Goal: Register for event/course

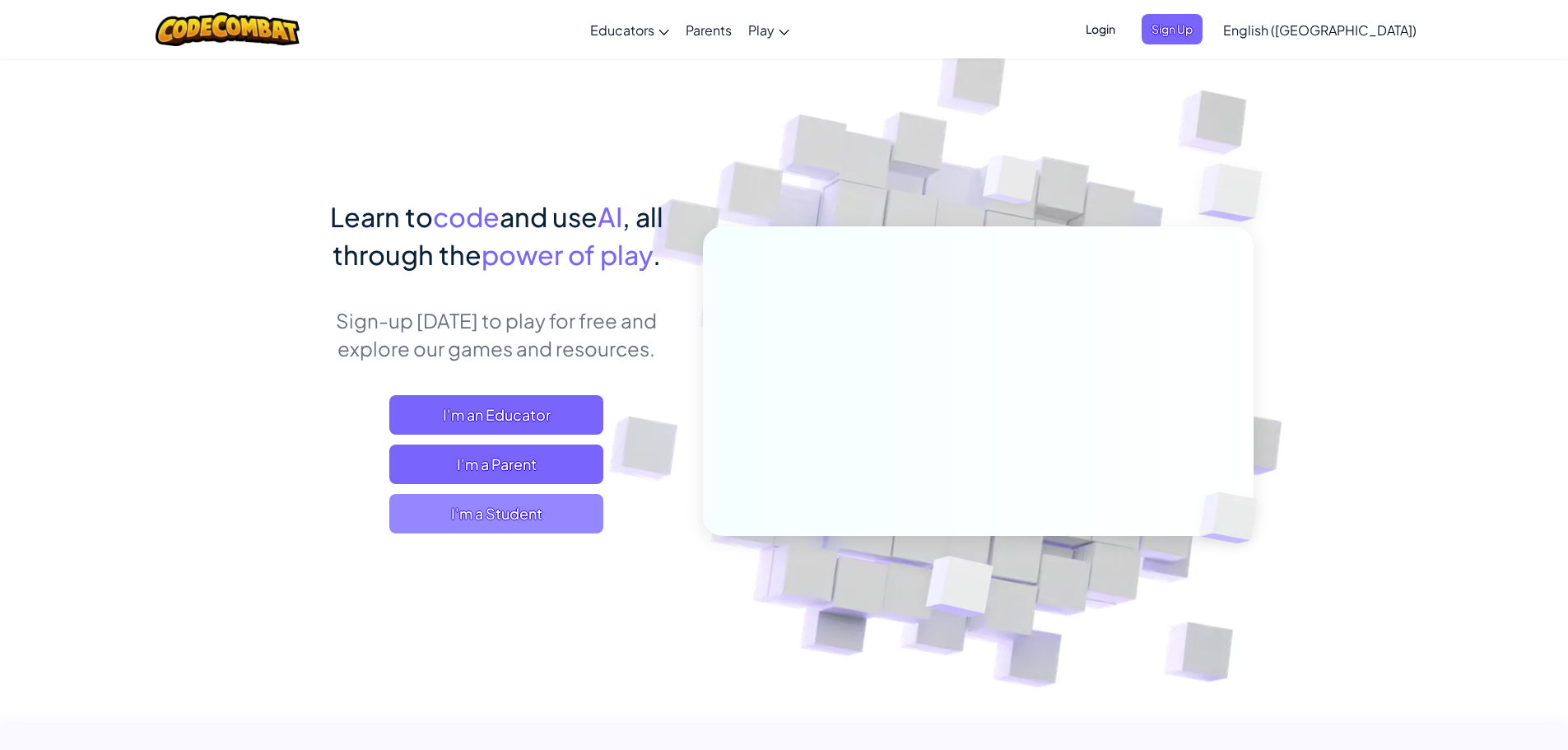
click at [538, 517] on span "I'm a Student" at bounding box center [497, 513] width 214 height 40
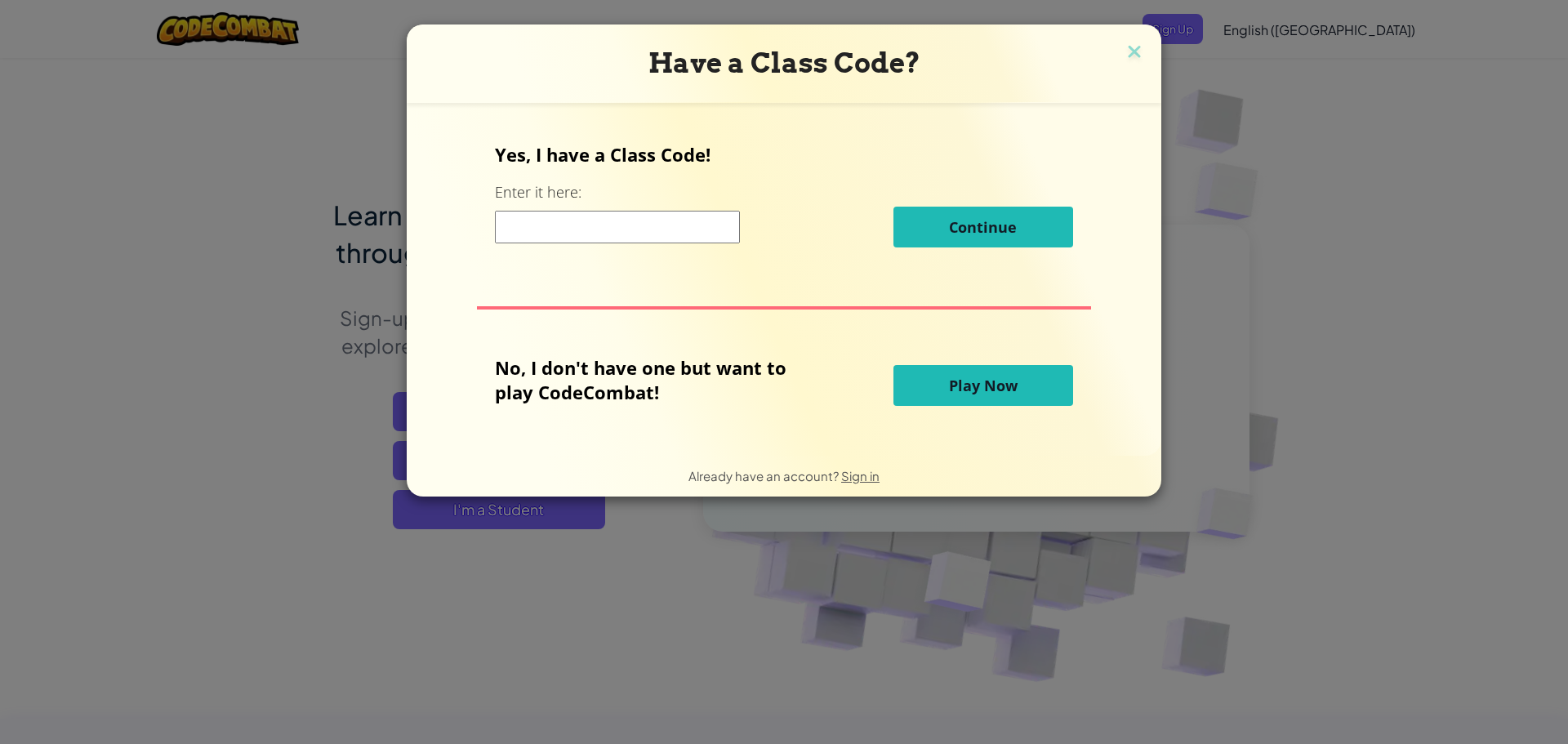
click at [580, 229] on input at bounding box center [617, 227] width 245 height 33
type input "ZapParkPlane"
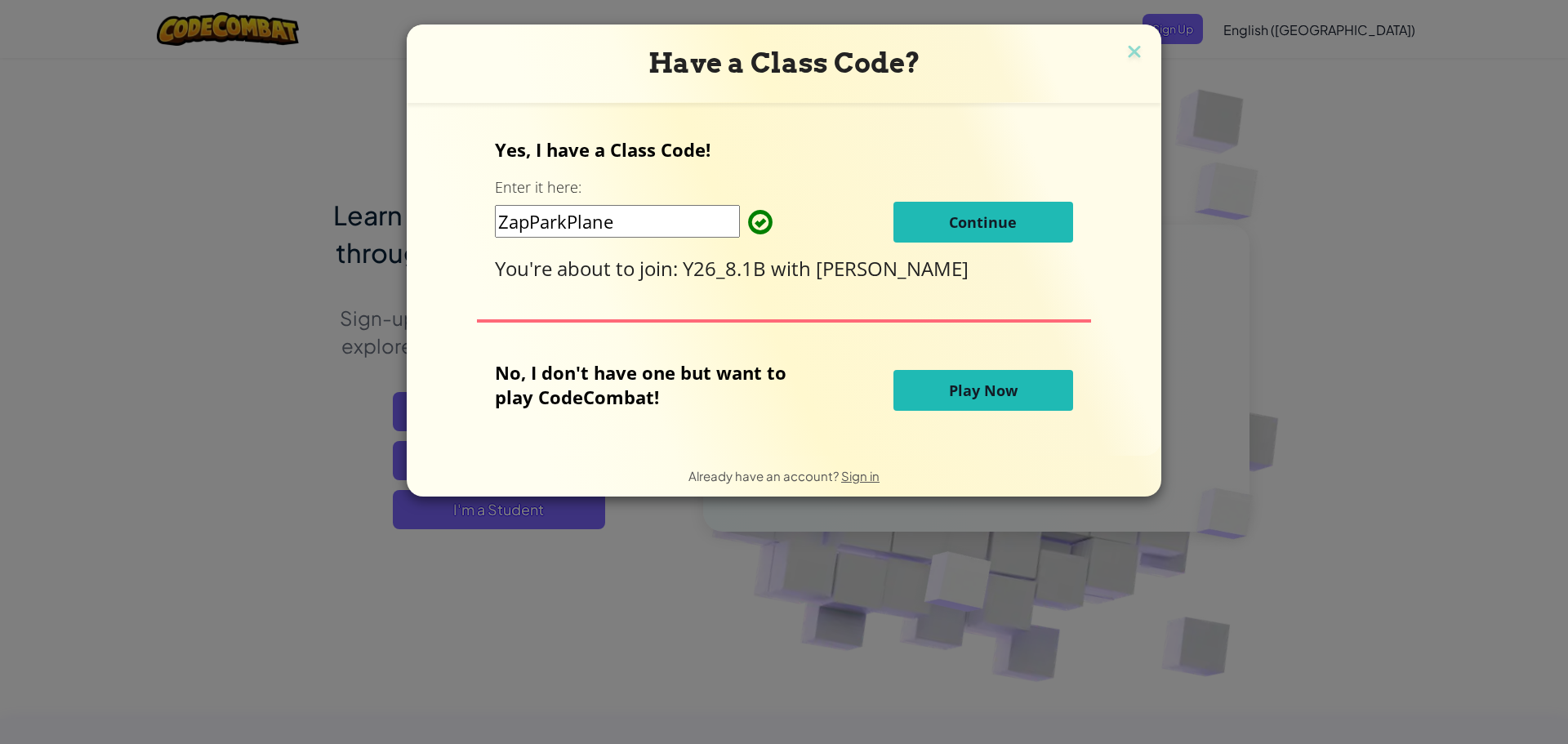
click at [1004, 217] on span "Continue" at bounding box center [983, 222] width 68 height 19
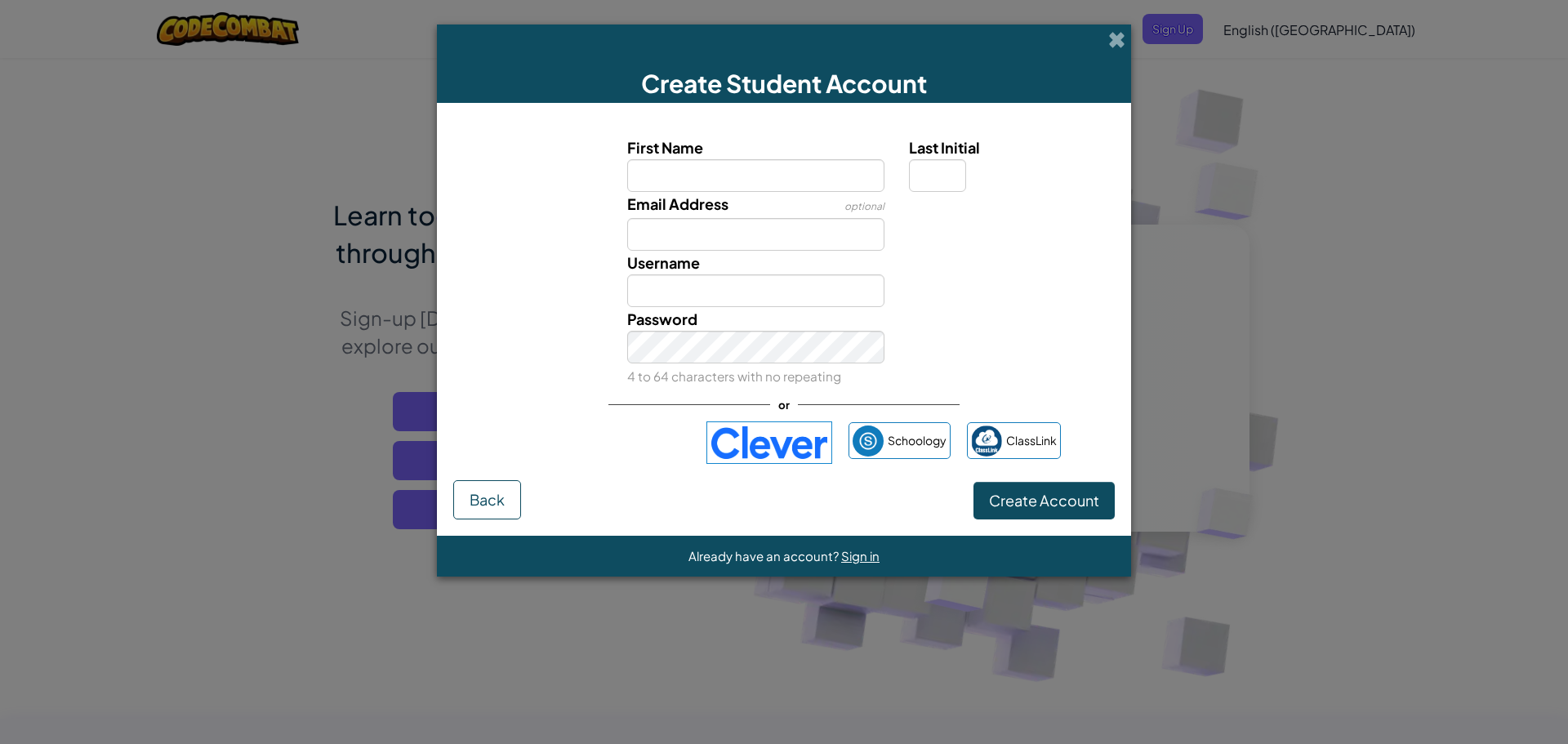
click at [727, 444] on img at bounding box center [769, 443] width 126 height 43
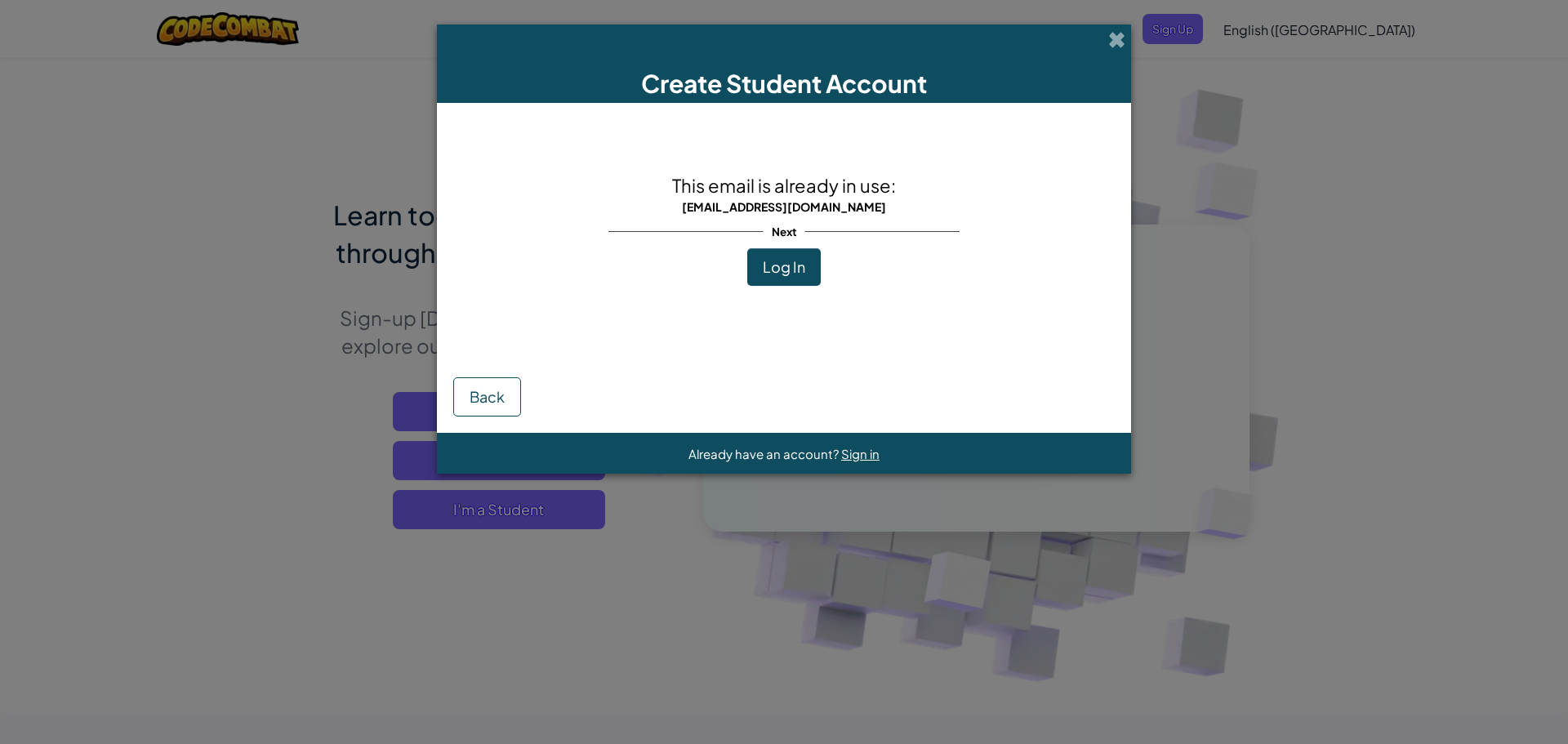
click at [788, 271] on span "Log In" at bounding box center [784, 266] width 43 height 18
